Goal: Transaction & Acquisition: Download file/media

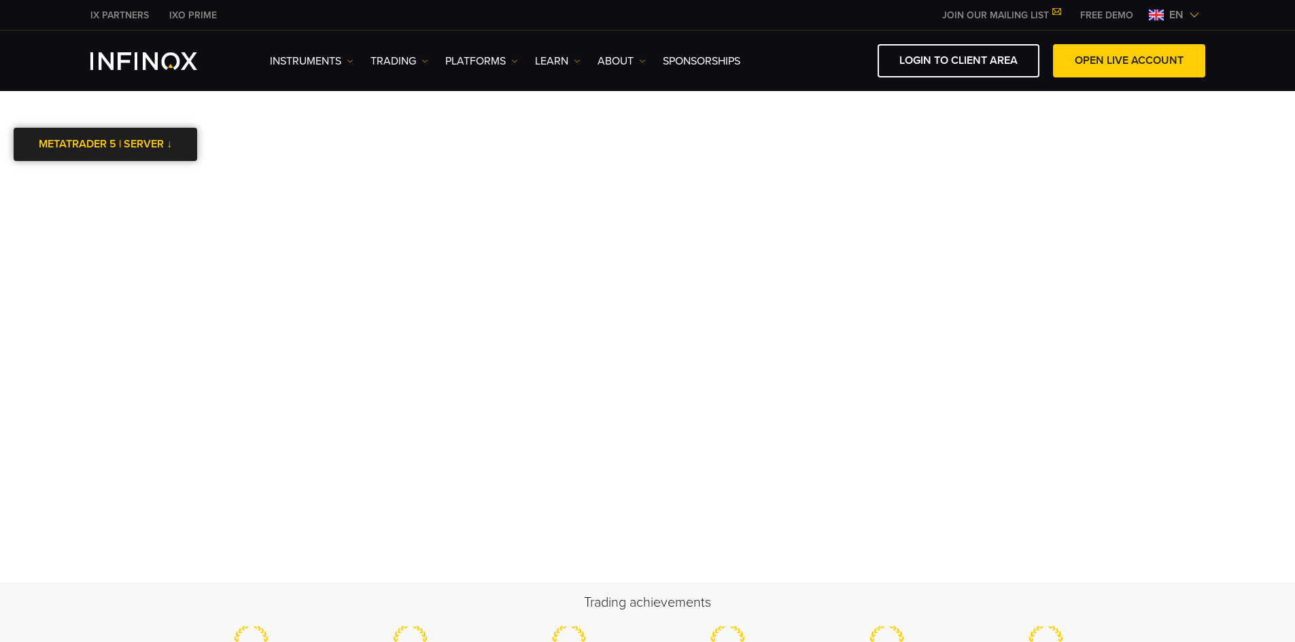
click at [159, 143] on link "METATRADER 5 | SERVER ↓" at bounding box center [106, 144] width 184 height 33
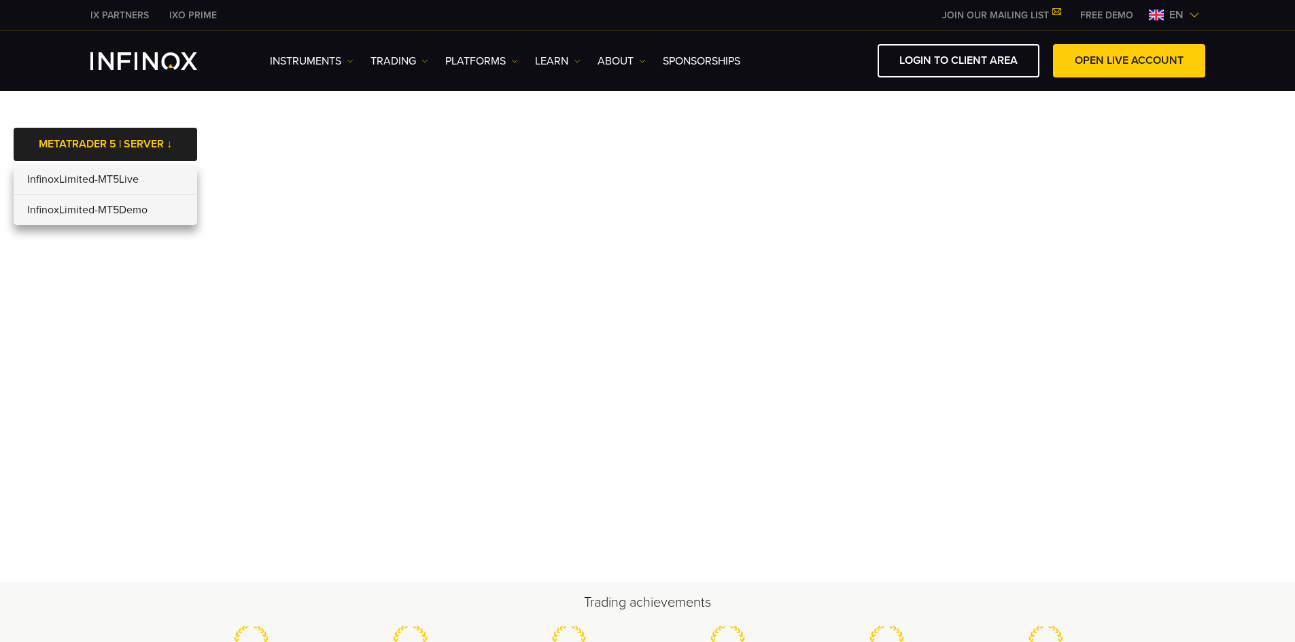
click at [141, 215] on li "InfinoxLimited-MT5Demo" at bounding box center [106, 210] width 184 height 30
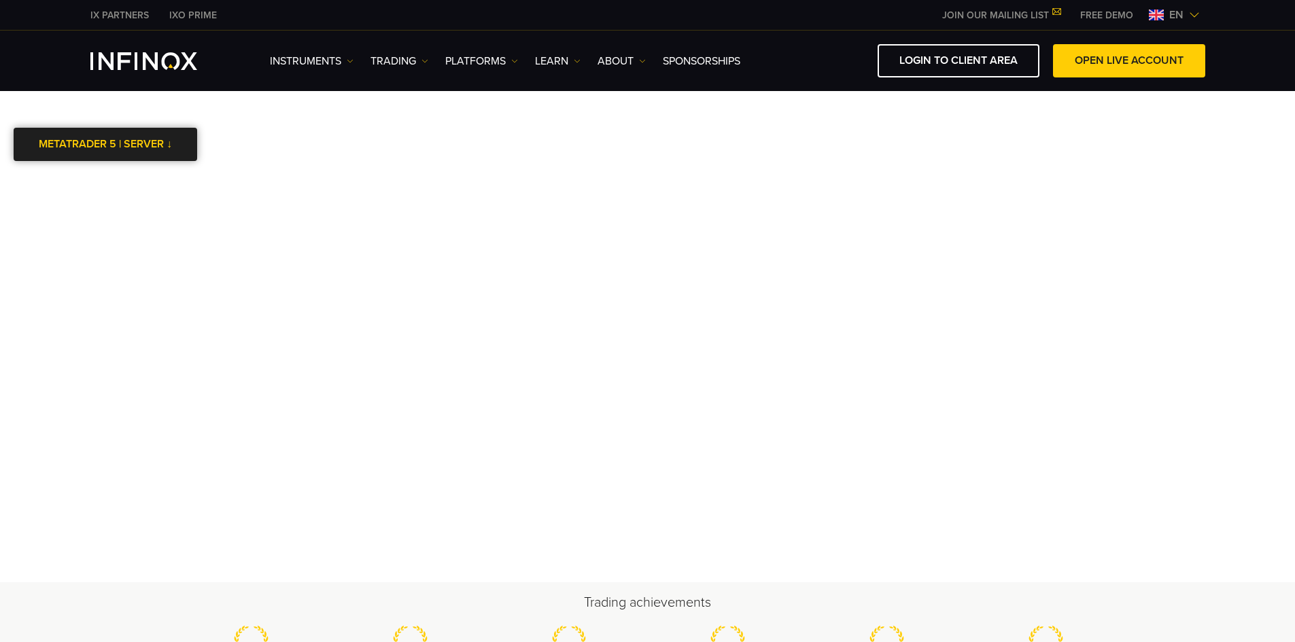
click at [156, 143] on link "METATRADER 5 | SERVER ↓" at bounding box center [106, 144] width 184 height 33
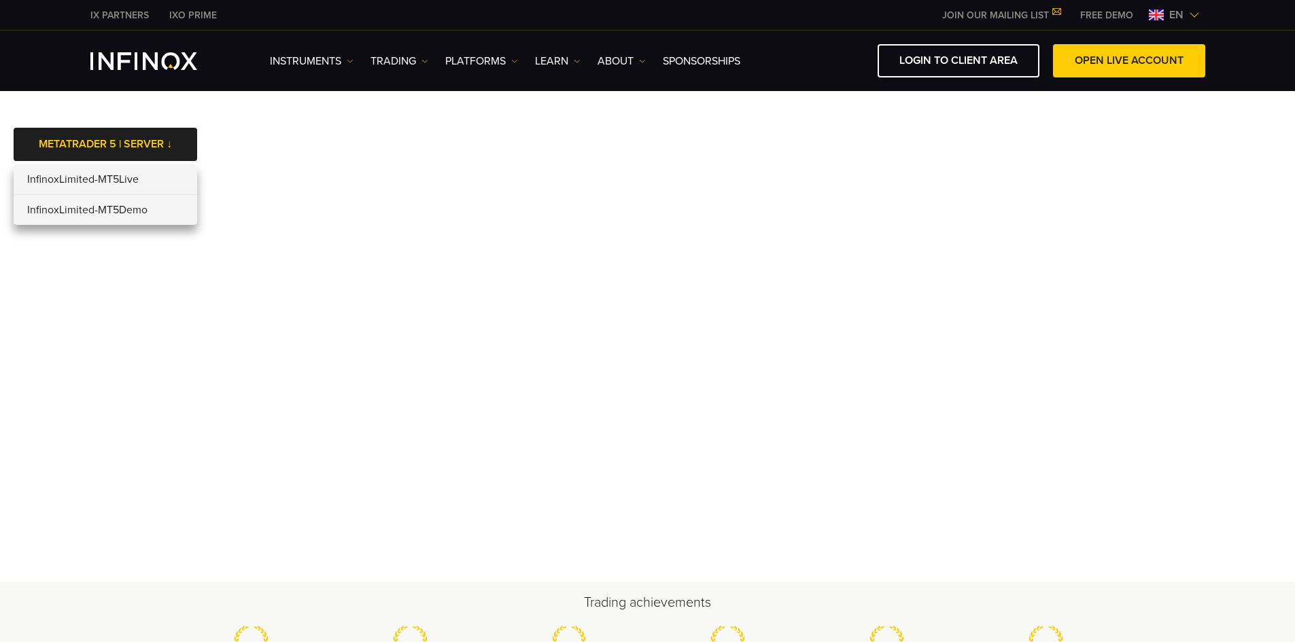
click at [133, 171] on li "InfinoxLimited-MT5Live" at bounding box center [106, 179] width 184 height 31
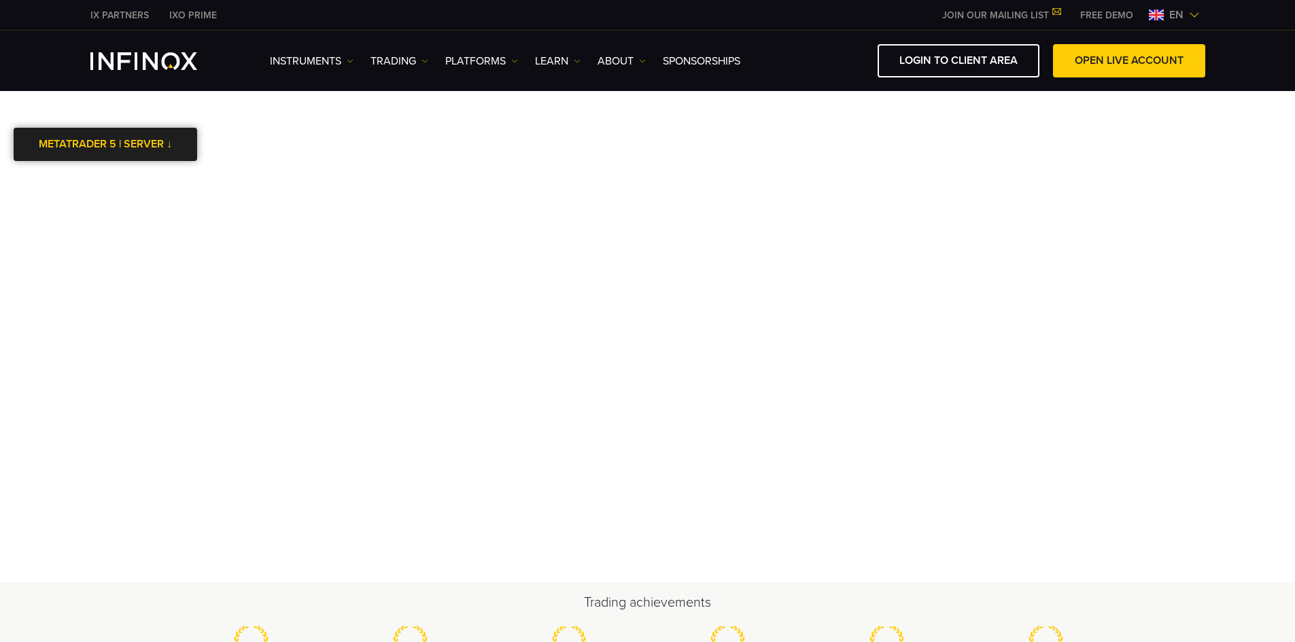
click at [137, 135] on link "METATRADER 5 | SERVER ↓" at bounding box center [106, 144] width 184 height 33
click at [173, 145] on link "METATRADER 5 | SERVER ↓" at bounding box center [106, 144] width 184 height 33
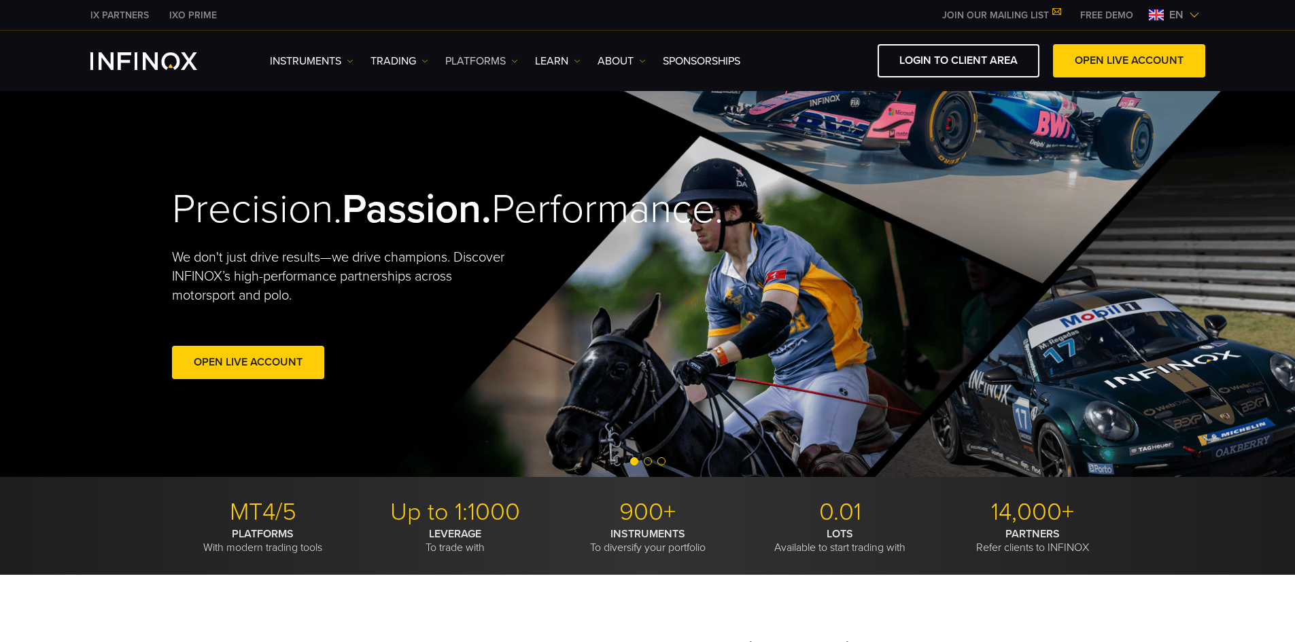
click at [504, 62] on link "PLATFORMS" at bounding box center [481, 61] width 73 height 16
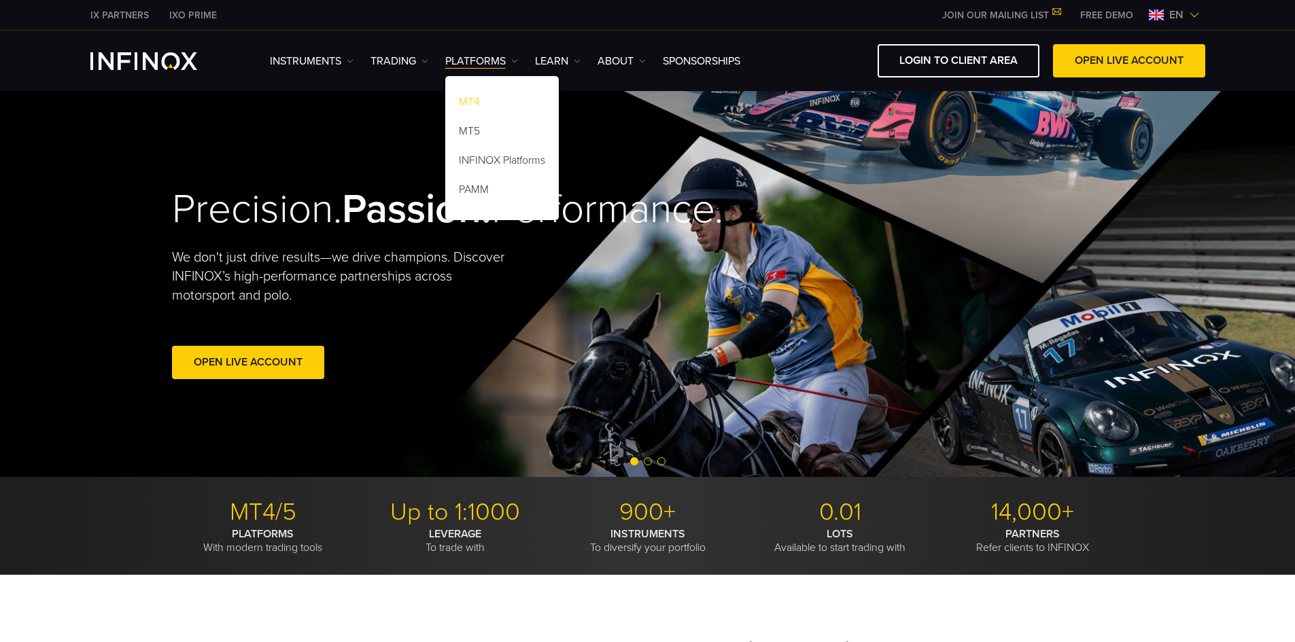
click at [489, 97] on link "MT4" at bounding box center [502, 104] width 114 height 29
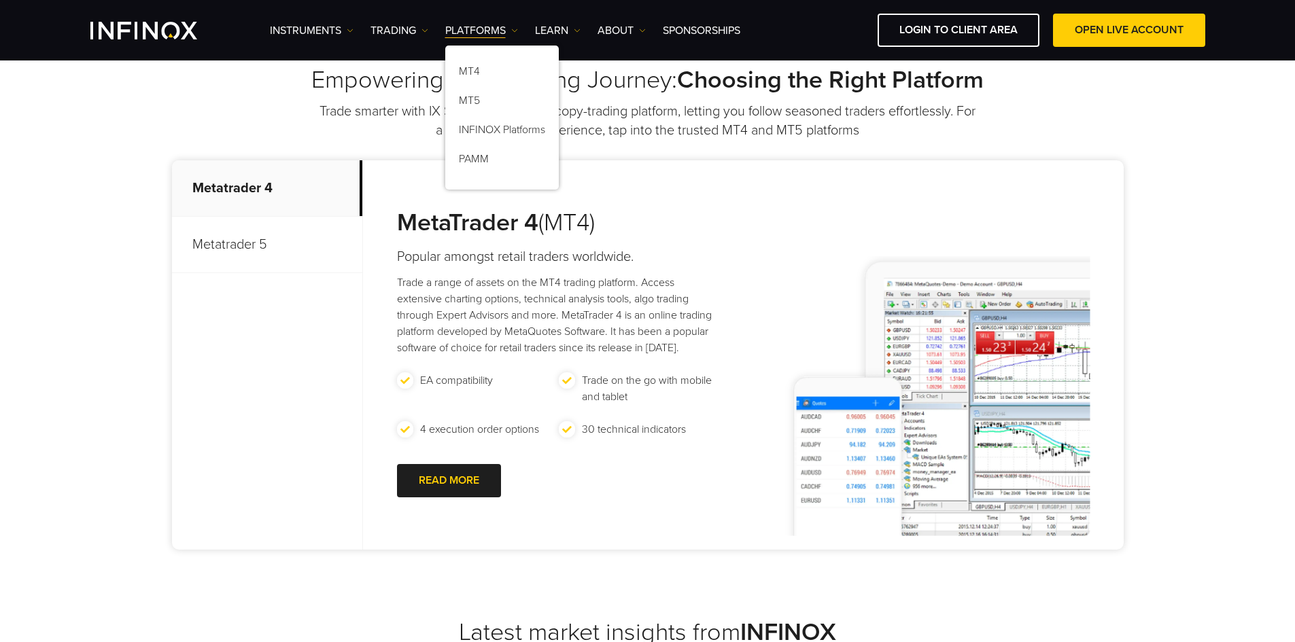
scroll to position [544, 0]
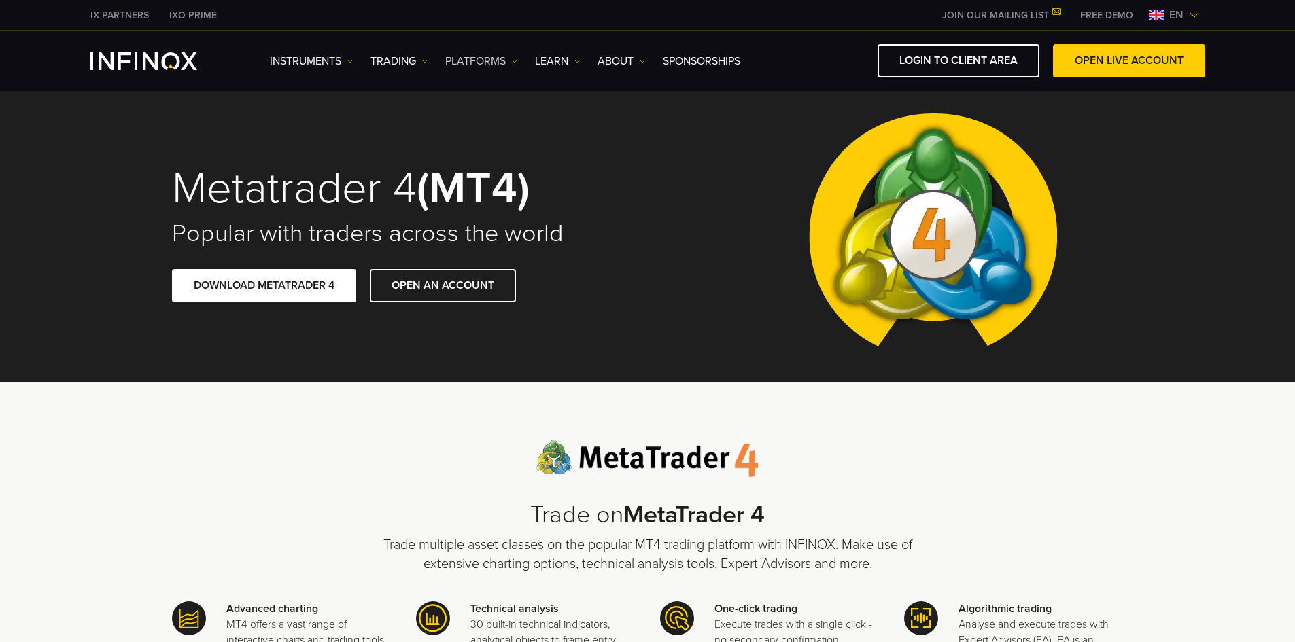
click at [510, 59] on link "PLATFORMS" at bounding box center [481, 61] width 73 height 16
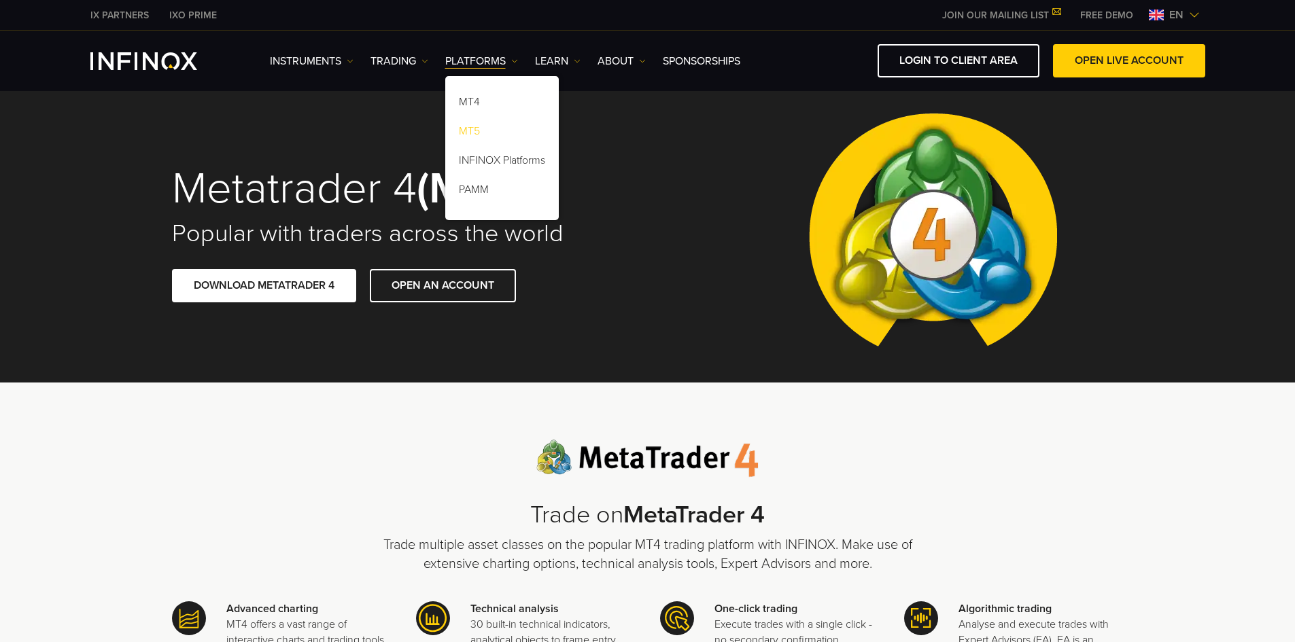
click at [502, 128] on link "MT5" at bounding box center [502, 133] width 114 height 29
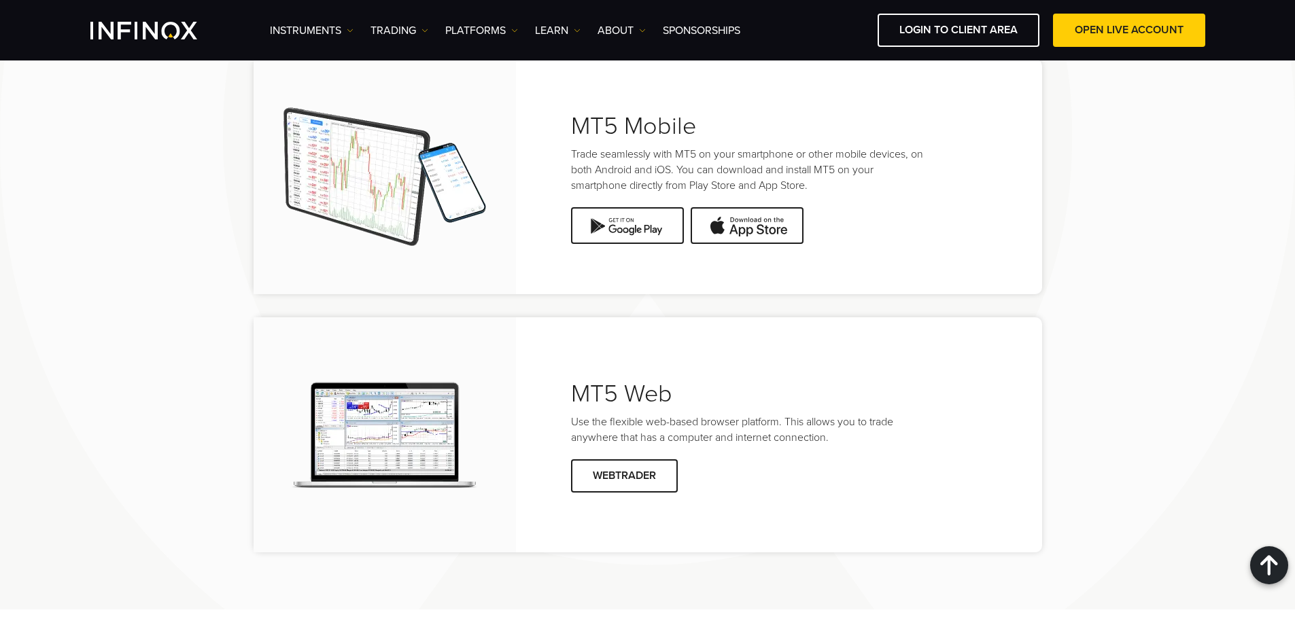
scroll to position [2311, 0]
